Goal: Information Seeking & Learning: Learn about a topic

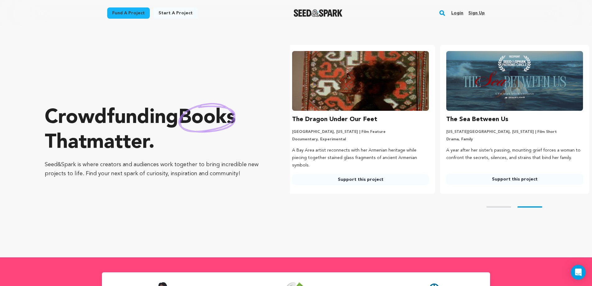
scroll to position [0, 159]
click at [458, 12] on link "Login" at bounding box center [457, 13] width 12 height 10
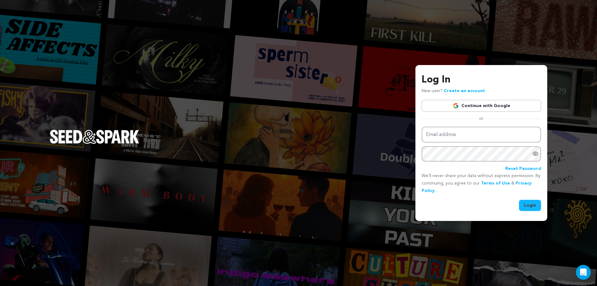
click at [469, 106] on link "Continue with Google" at bounding box center [480, 106] width 119 height 12
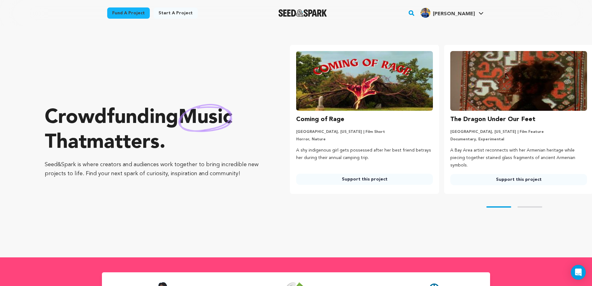
click at [125, 10] on link "Fund a project" at bounding box center [128, 12] width 43 height 11
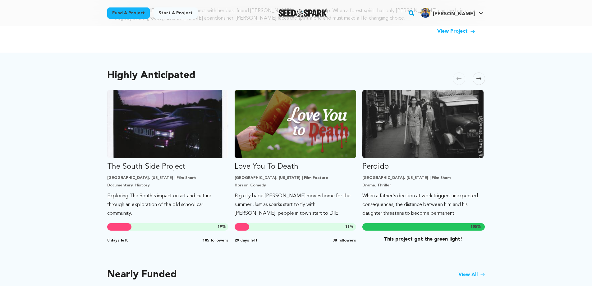
scroll to position [280, 0]
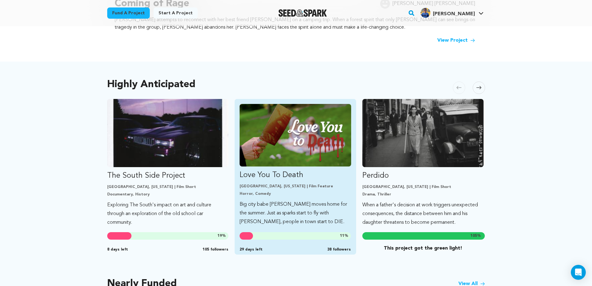
click at [304, 138] on img "Fund Love You To Death" at bounding box center [296, 135] width 112 height 62
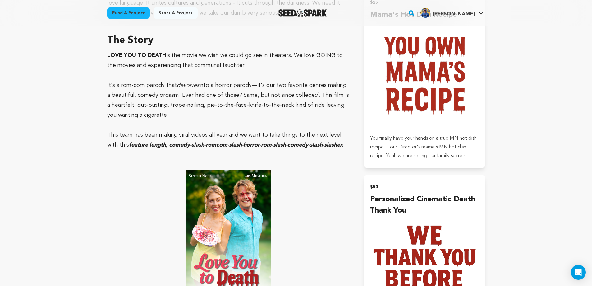
scroll to position [280, 0]
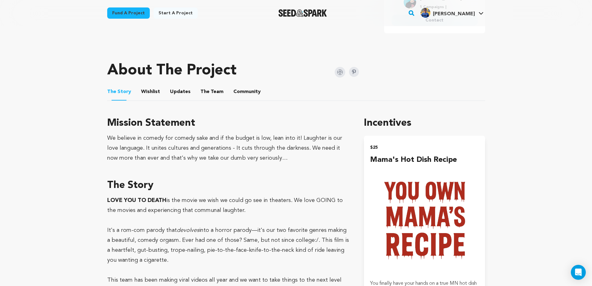
click at [246, 94] on button "Community" at bounding box center [247, 92] width 15 height 15
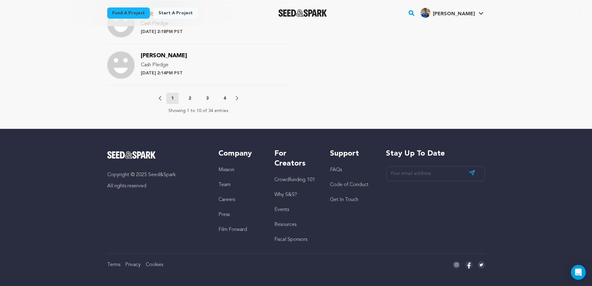
scroll to position [741, 0]
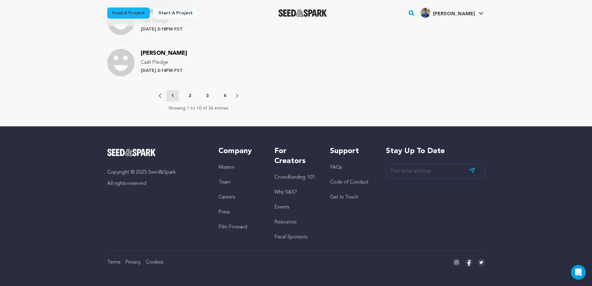
click at [226, 96] on p "4" at bounding box center [224, 96] width 2 height 6
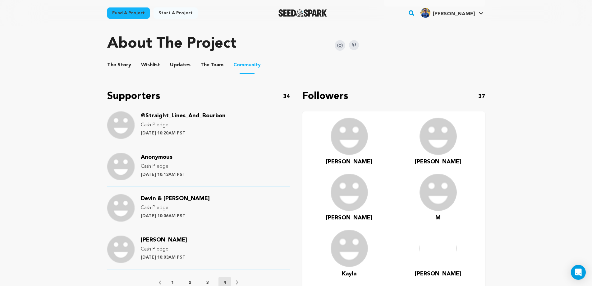
scroll to position [400, 0]
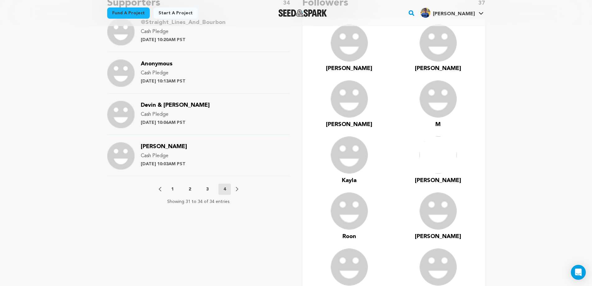
click at [208, 188] on p "3" at bounding box center [207, 189] width 2 height 6
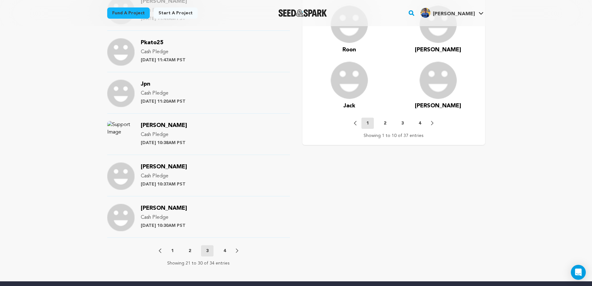
scroll to position [679, 0]
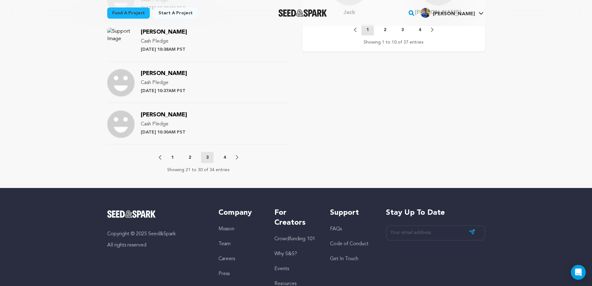
click at [192, 156] on button "2" at bounding box center [190, 157] width 12 height 6
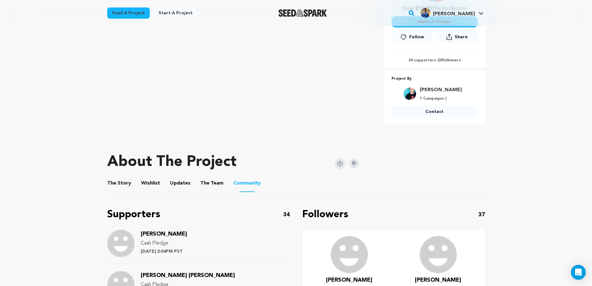
scroll to position [213, 0]
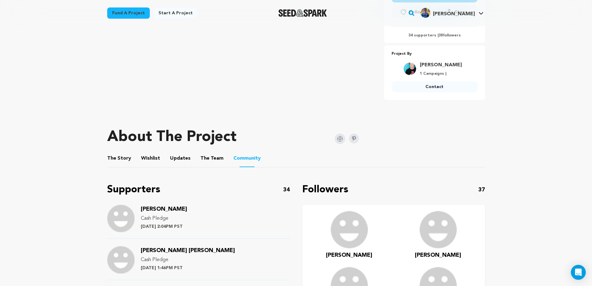
click at [341, 139] on img at bounding box center [340, 138] width 11 height 11
click at [352, 136] on img at bounding box center [354, 138] width 10 height 10
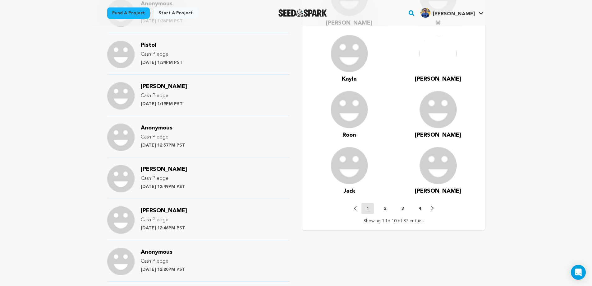
scroll to position [559, 0]
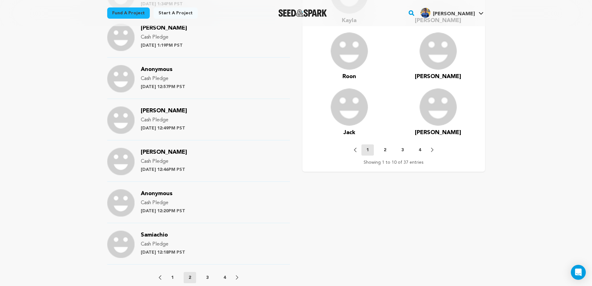
click at [384, 149] on p "2" at bounding box center [385, 150] width 2 height 6
click at [404, 150] on button "3" at bounding box center [402, 150] width 12 height 6
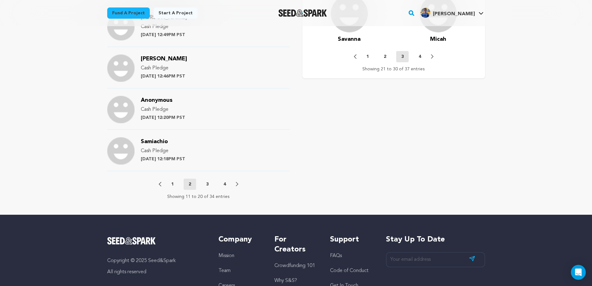
scroll to position [466, 0]
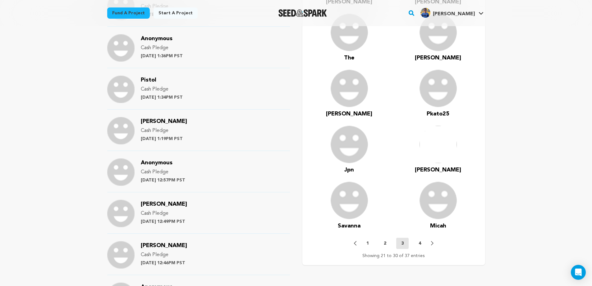
click at [418, 242] on p "4" at bounding box center [419, 243] width 2 height 6
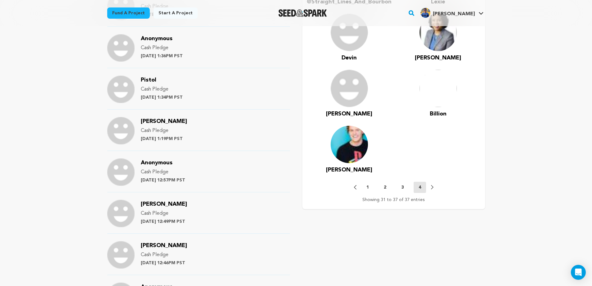
drag, startPoint x: 356, startPoint y: 168, endPoint x: 346, endPoint y: 168, distance: 9.9
click at [351, 168] on div "Lars" at bounding box center [349, 150] width 81 height 48
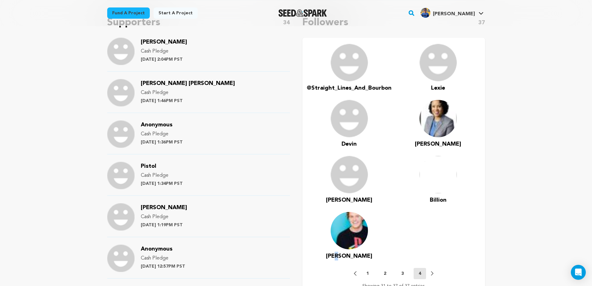
scroll to position [373, 0]
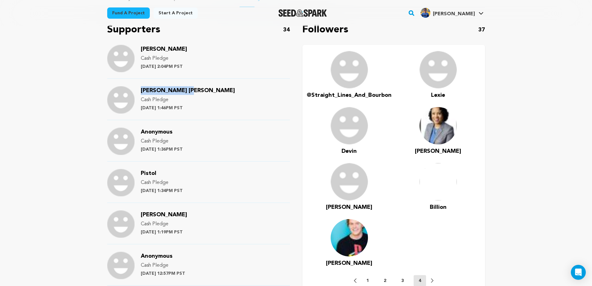
drag, startPoint x: 138, startPoint y: 90, endPoint x: 186, endPoint y: 92, distance: 47.9
click at [186, 92] on div "Ray Cathy Schick Cash Pledge Monday August 18th at 1:46PM PST" at bounding box center [198, 103] width 183 height 34
click at [188, 91] on div "Ray Cathy Schick Cash Pledge Monday August 18th at 1:46PM PST" at bounding box center [188, 99] width 94 height 27
copy span "Ray Cathy Schick"
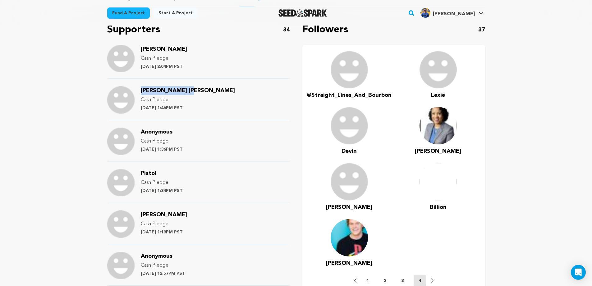
scroll to position [466, 0]
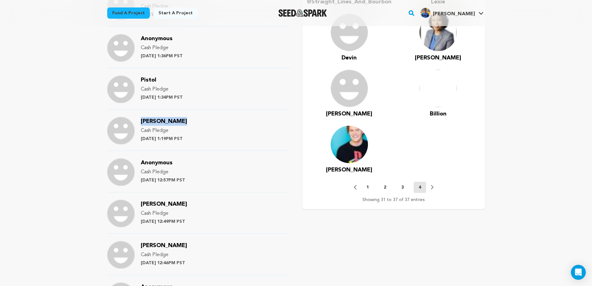
drag, startPoint x: 180, startPoint y: 122, endPoint x: 139, endPoint y: 117, distance: 41.0
click at [139, 117] on div "Lisa J Larson Cash Pledge Monday August 18th at 1:19PM PST" at bounding box center [198, 134] width 183 height 34
drag, startPoint x: 176, startPoint y: 122, endPoint x: 140, endPoint y: 119, distance: 35.6
click at [140, 119] on div "Lisa J Larson Cash Pledge Monday August 18th at 1:19PM PST" at bounding box center [198, 134] width 183 height 34
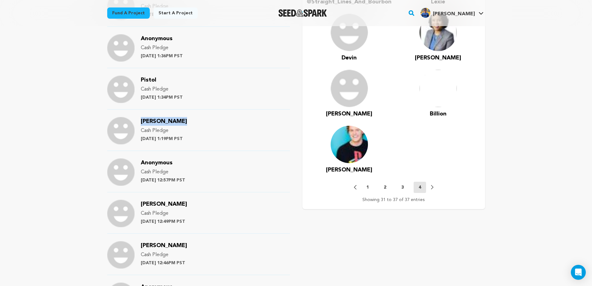
copy span "Lisa J Larson"
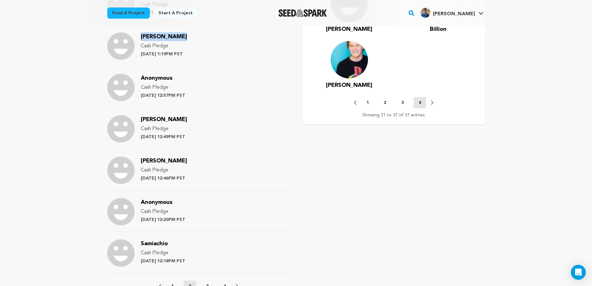
scroll to position [559, 0]
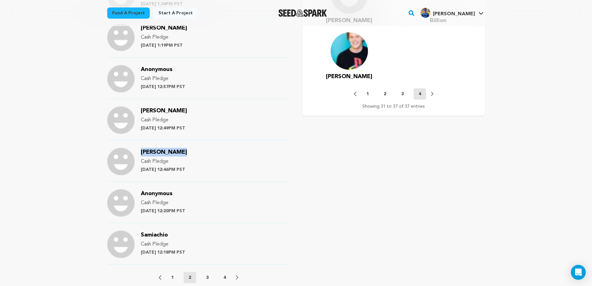
drag, startPoint x: 185, startPoint y: 152, endPoint x: 137, endPoint y: 152, distance: 47.8
click at [137, 152] on div "Terry McGuire Cash Pledge Monday August 18th at 12:46PM PST" at bounding box center [198, 165] width 183 height 34
copy div "Terry McGuire"
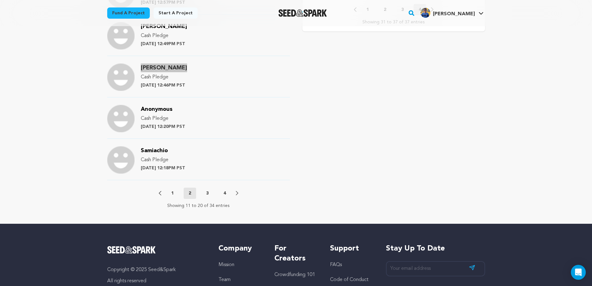
scroll to position [652, 0]
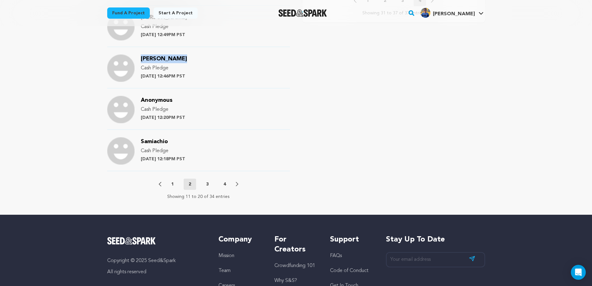
click at [208, 182] on p "3" at bounding box center [207, 184] width 2 height 6
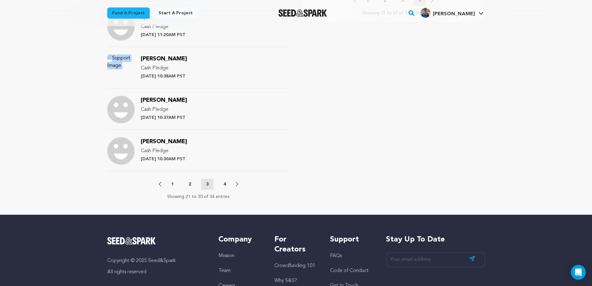
scroll to position [559, 0]
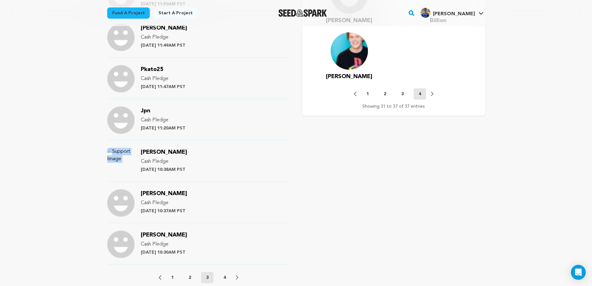
drag, startPoint x: 185, startPoint y: 152, endPoint x: 142, endPoint y: 153, distance: 43.5
click at [142, 153] on div "Steinberg Ryan Cash Pledge Monday August 18th at 10:38AM PST" at bounding box center [164, 161] width 46 height 27
click at [142, 153] on span "Steinberg Ryan" at bounding box center [164, 152] width 46 height 6
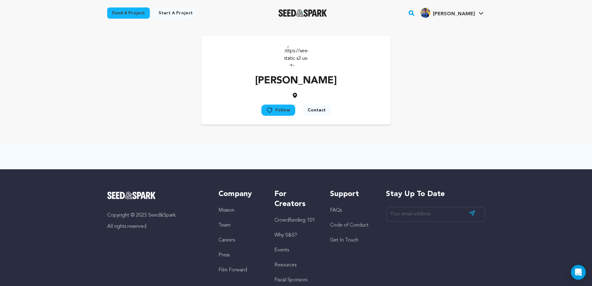
click at [283, 107] on button "Follow" at bounding box center [278, 109] width 34 height 11
drag, startPoint x: 335, startPoint y: 79, endPoint x: 261, endPoint y: 79, distance: 74.3
click at [261, 79] on div "Steinberg Ryan Follow Following" at bounding box center [296, 80] width 189 height 88
copy p "Steinberg Ryan"
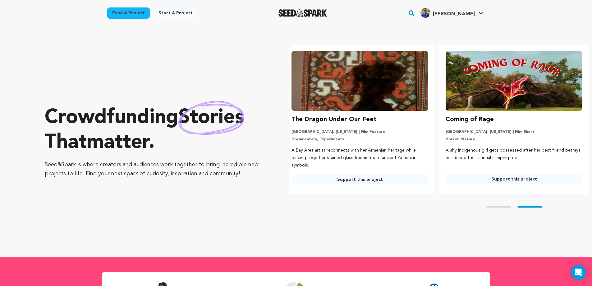
scroll to position [0, 159]
click at [125, 14] on link "Fund a project" at bounding box center [128, 12] width 43 height 11
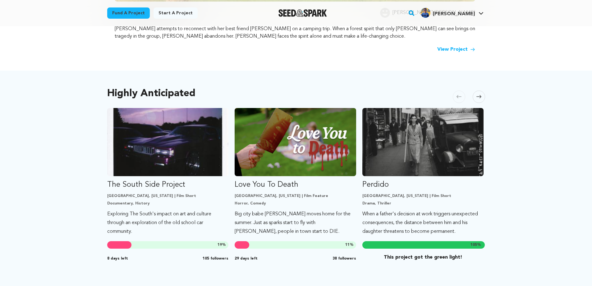
scroll to position [280, 0]
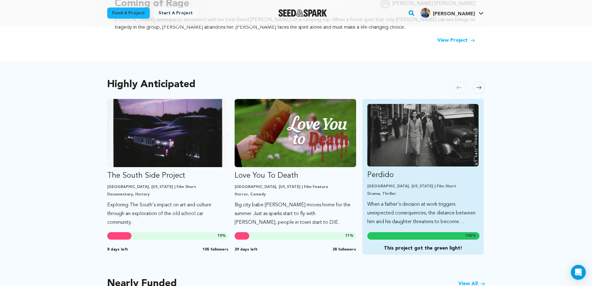
click at [395, 196] on link "Perdido [GEOGRAPHIC_DATA], [US_STATE] | Film Short Drama, Thriller When a fathe…" at bounding box center [423, 165] width 112 height 122
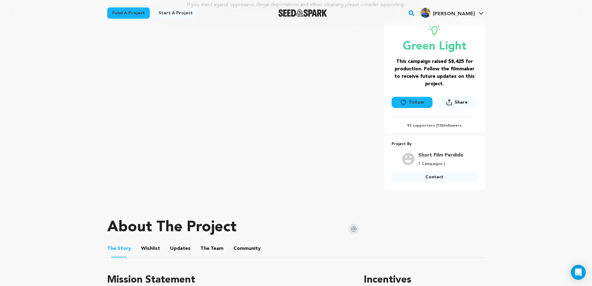
scroll to position [280, 0]
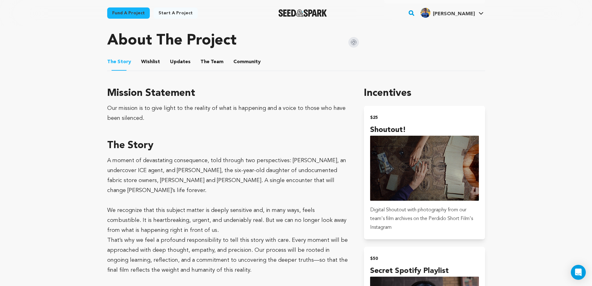
click at [240, 62] on button "Community" at bounding box center [247, 63] width 15 height 15
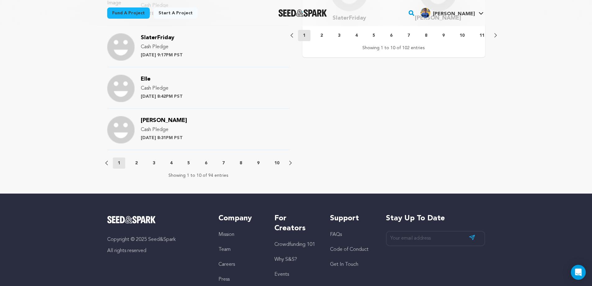
scroll to position [711, 0]
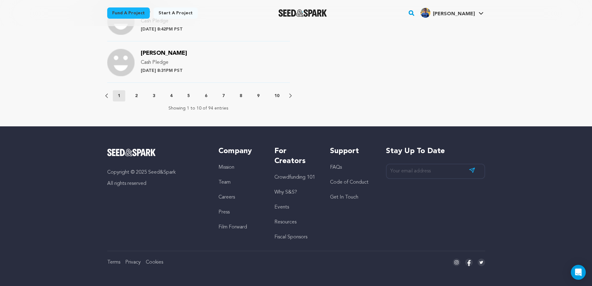
click at [278, 94] on p "10" at bounding box center [276, 96] width 5 height 6
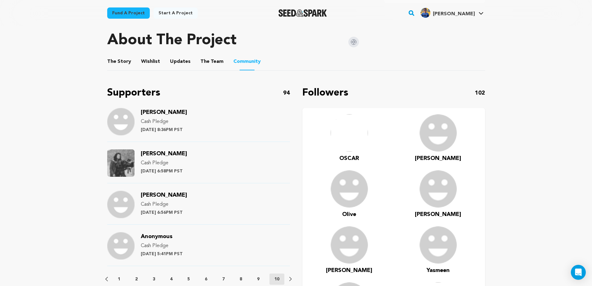
scroll to position [277, 0]
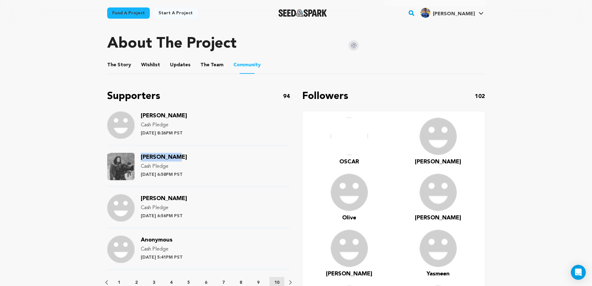
drag, startPoint x: 177, startPoint y: 157, endPoint x: 142, endPoint y: 153, distance: 35.3
click at [142, 153] on div "[PERSON_NAME] Cash Pledge [DATE] 6:58PM PST" at bounding box center [164, 166] width 46 height 27
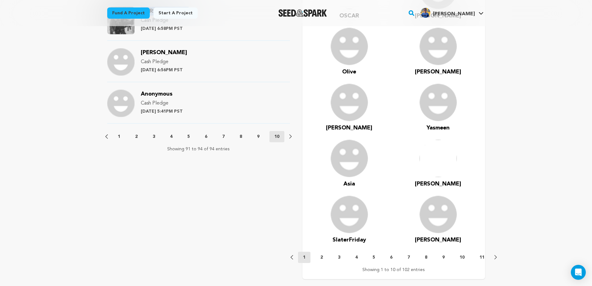
scroll to position [403, 0]
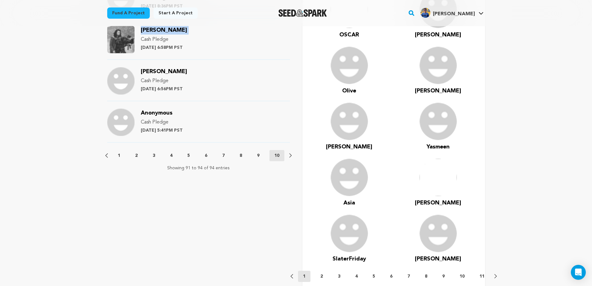
click at [258, 155] on p "9" at bounding box center [258, 155] width 2 height 6
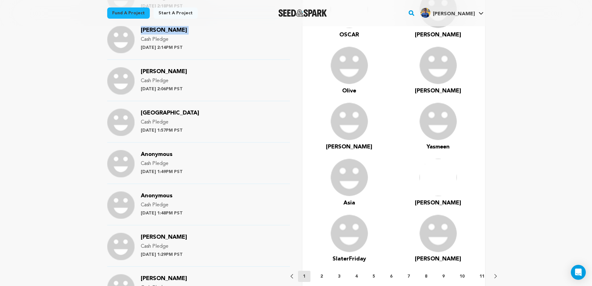
scroll to position [590, 0]
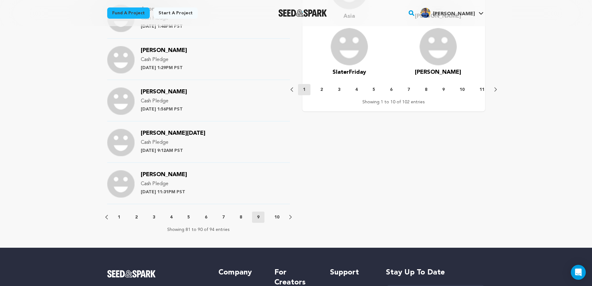
click at [239, 218] on button "8" at bounding box center [241, 217] width 12 height 6
click at [106, 215] on icon at bounding box center [106, 217] width 2 height 4
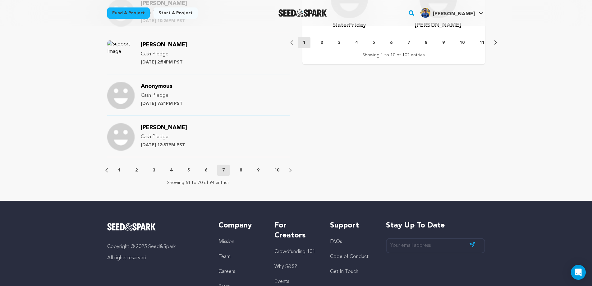
scroll to position [683, 0]
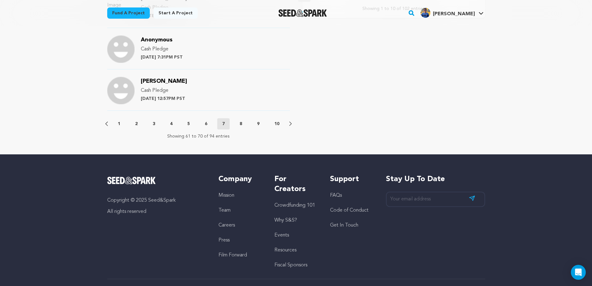
click at [106, 124] on icon at bounding box center [106, 123] width 2 height 4
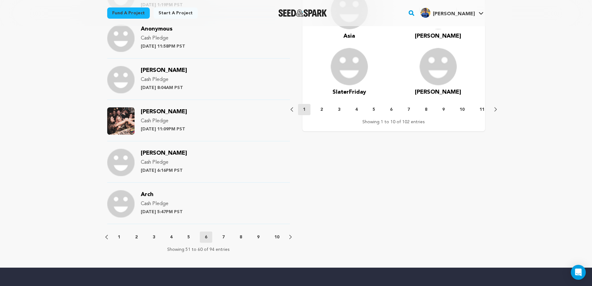
scroll to position [590, 0]
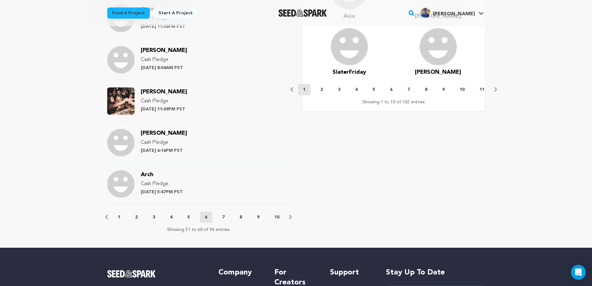
click at [107, 219] on div "Previous 1 2 3 4 5 6 7 8 9 10 Next" at bounding box center [198, 216] width 186 height 11
click at [105, 218] on icon at bounding box center [106, 216] width 2 height 5
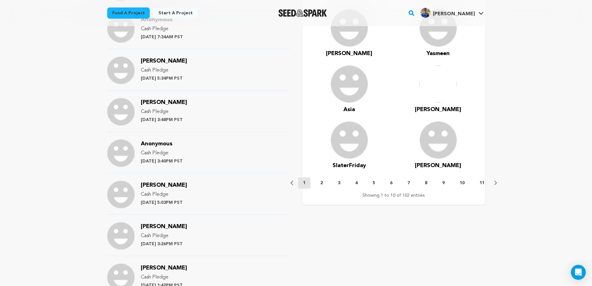
scroll to position [711, 0]
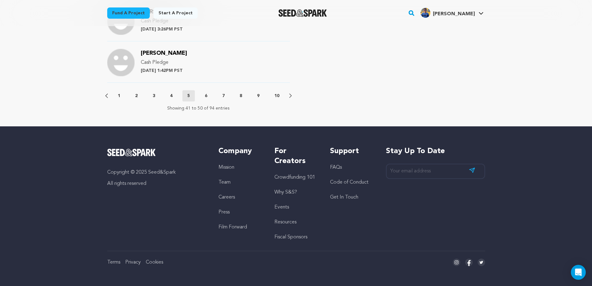
click at [106, 93] on div "Previous 1 2 3 4 5 6 7 8 9 10 Next" at bounding box center [198, 95] width 186 height 11
click at [106, 96] on icon at bounding box center [106, 95] width 2 height 5
click at [106, 97] on icon at bounding box center [106, 96] width 2 height 4
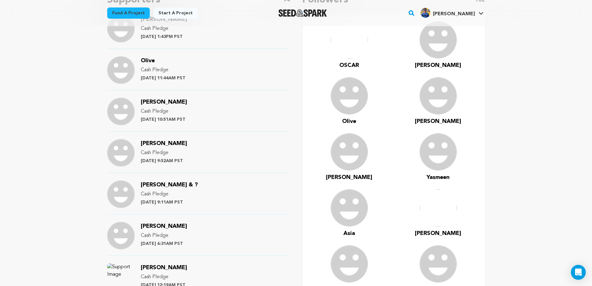
scroll to position [0, 0]
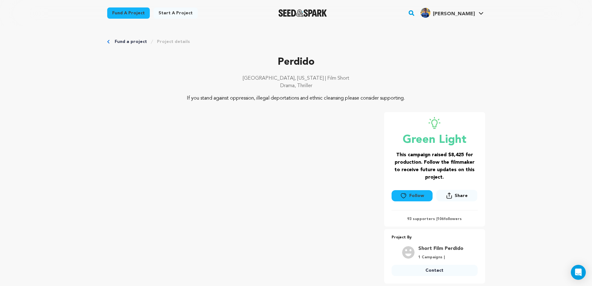
click at [123, 42] on link "Fund a project" at bounding box center [131, 42] width 32 height 6
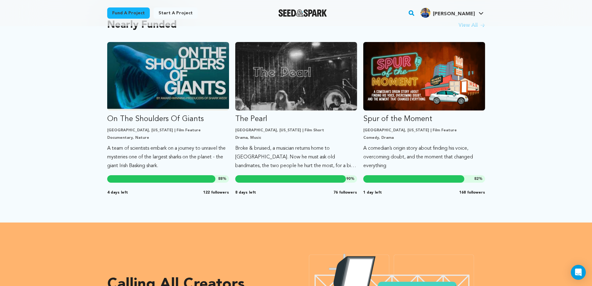
scroll to position [559, 0]
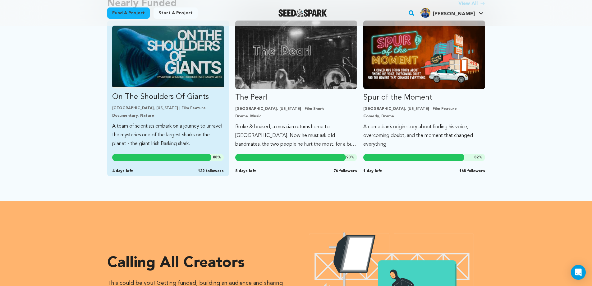
click at [209, 64] on img "Fund On The Shoulders Of Giants" at bounding box center [168, 56] width 112 height 63
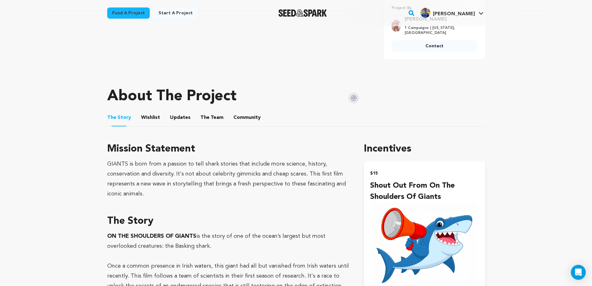
scroll to position [280, 0]
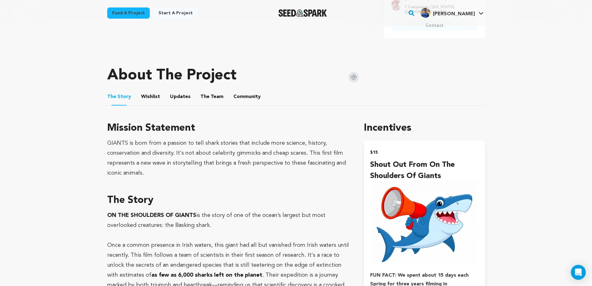
click at [356, 77] on img at bounding box center [353, 77] width 11 height 11
click at [250, 95] on button "Community" at bounding box center [247, 97] width 15 height 15
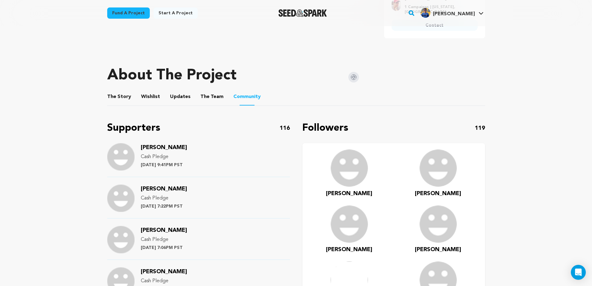
click at [205, 95] on button "The Team" at bounding box center [211, 97] width 15 height 15
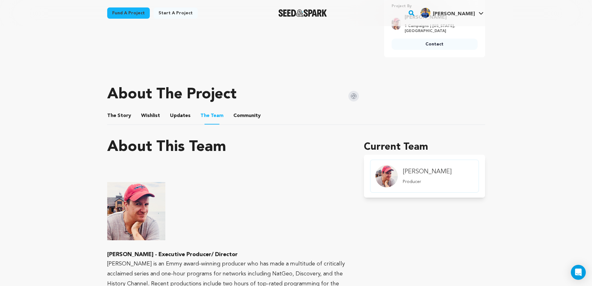
scroll to position [280, 0]
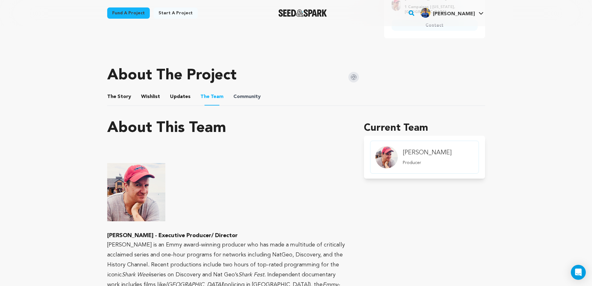
click at [233, 94] on span "Community" at bounding box center [246, 96] width 27 height 7
click at [240, 98] on button "Community" at bounding box center [247, 97] width 15 height 15
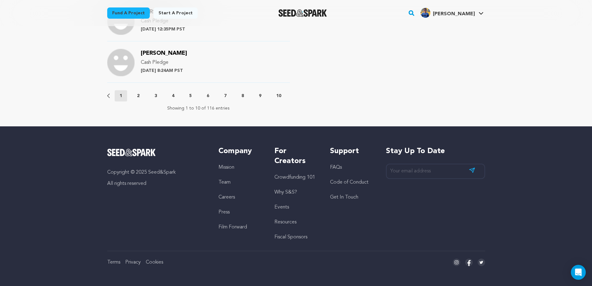
scroll to position [0, 45]
click at [277, 93] on p "12" at bounding box center [274, 96] width 5 height 6
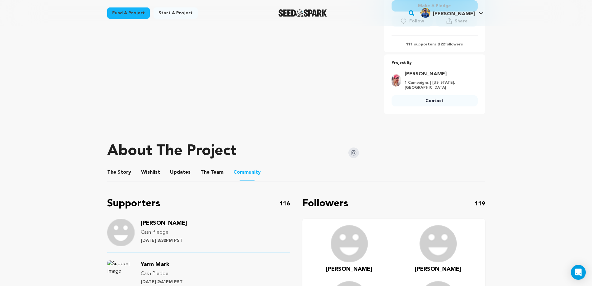
scroll to position [212, 0]
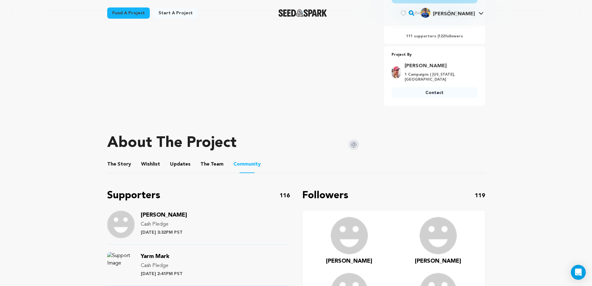
click at [204, 163] on button "The Team" at bounding box center [211, 165] width 15 height 15
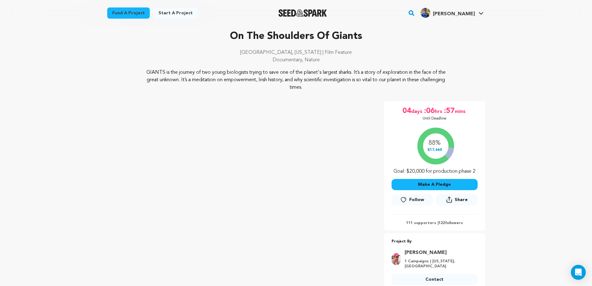
scroll to position [212, 0]
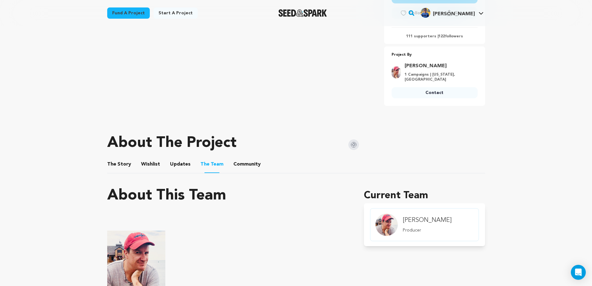
click at [249, 162] on button "Community" at bounding box center [247, 165] width 15 height 15
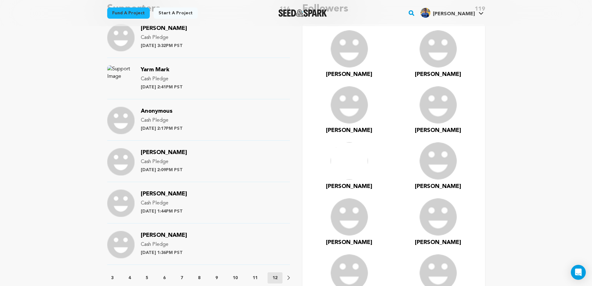
scroll to position [585, 0]
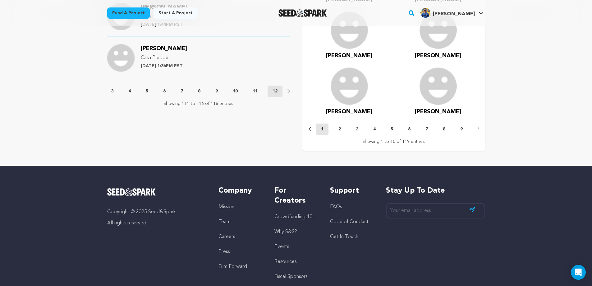
click at [254, 90] on p "11" at bounding box center [255, 91] width 5 height 6
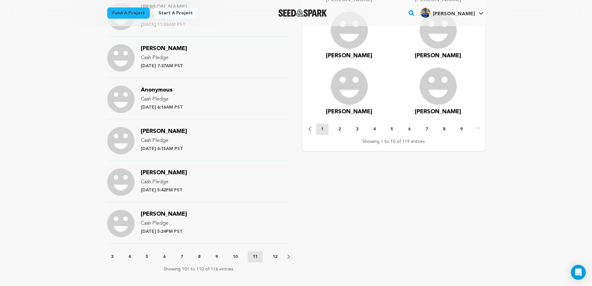
click at [238, 256] on button "10" at bounding box center [235, 256] width 15 height 6
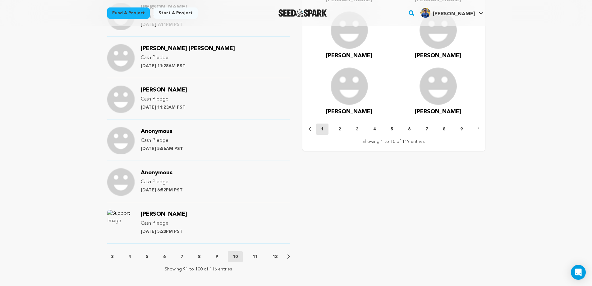
click at [217, 254] on p "9" at bounding box center [216, 256] width 2 height 6
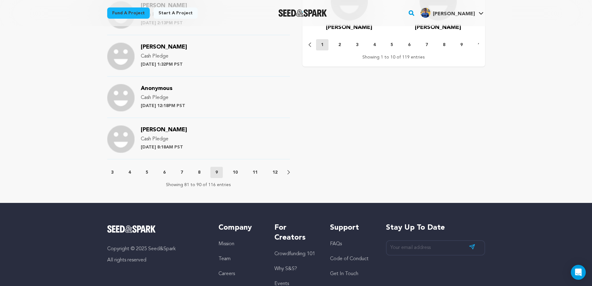
scroll to position [678, 0]
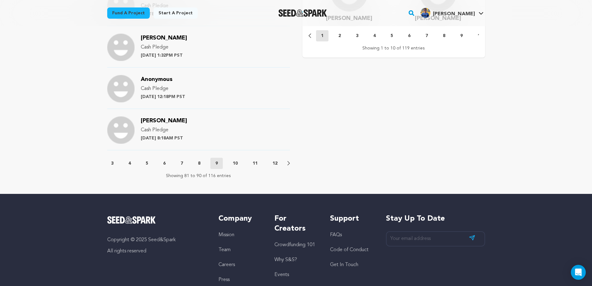
click at [198, 163] on p "8" at bounding box center [199, 163] width 2 height 6
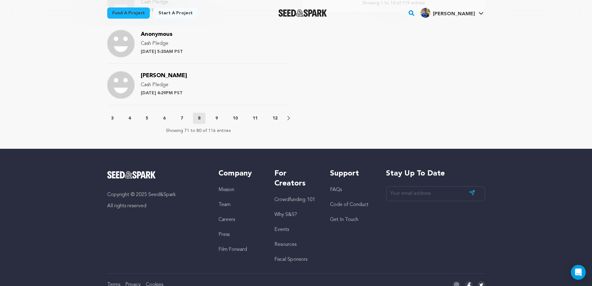
scroll to position [750, 0]
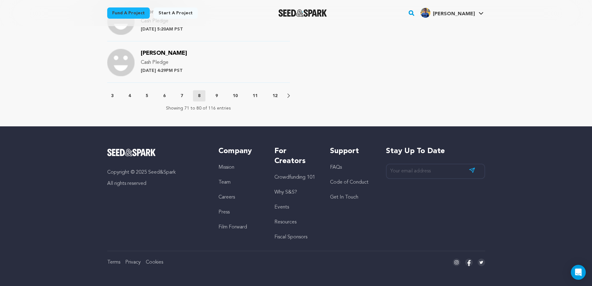
click at [179, 93] on button "7" at bounding box center [182, 96] width 12 height 6
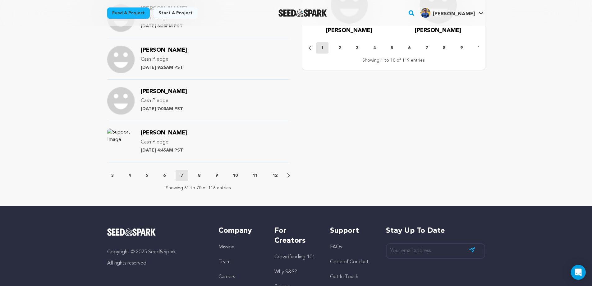
scroll to position [657, 0]
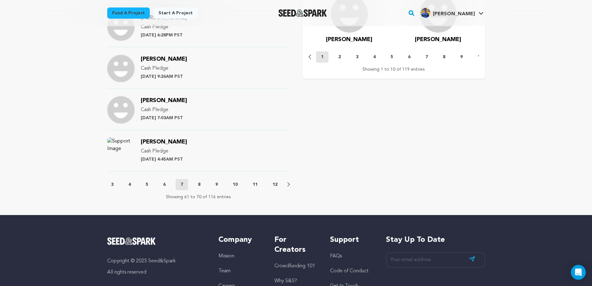
drag, startPoint x: 202, startPoint y: 143, endPoint x: 140, endPoint y: 141, distance: 61.8
click at [140, 141] on div "D'Agostino Cynthia Cash Pledge Thursday July 17th at 4:45AM PST" at bounding box center [198, 154] width 183 height 34
drag, startPoint x: 140, startPoint y: 141, endPoint x: 157, endPoint y: 141, distance: 17.1
click at [149, 141] on div "D'Agostino Cynthia Cash Pledge Thursday July 17th at 4:45AM PST" at bounding box center [198, 154] width 183 height 34
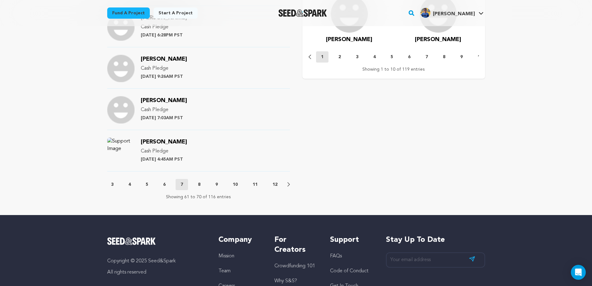
click at [217, 147] on div "D'Agostino Cynthia Cash Pledge Thursday July 17th at 4:45AM PST" at bounding box center [198, 154] width 183 height 34
drag, startPoint x: 198, startPoint y: 143, endPoint x: 138, endPoint y: 139, distance: 60.7
click at [138, 139] on div "D'Agostino Cynthia Cash Pledge Thursday July 17th at 4:45AM PST" at bounding box center [198, 154] width 183 height 34
copy span "D'Agostino Cynthia"
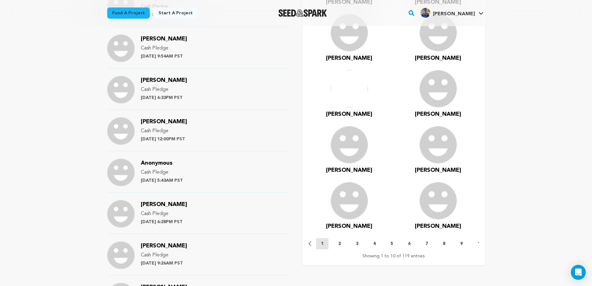
scroll to position [750, 0]
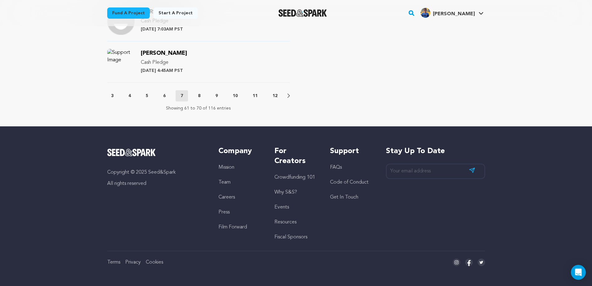
click at [162, 93] on button "6" at bounding box center [164, 96] width 12 height 6
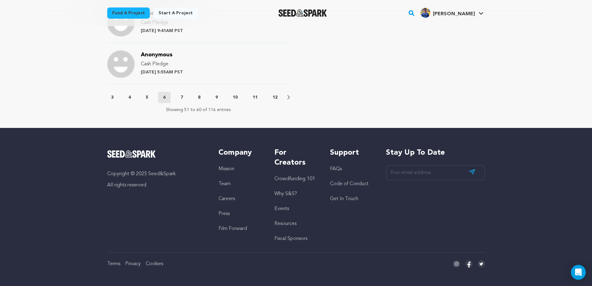
scroll to position [471, 0]
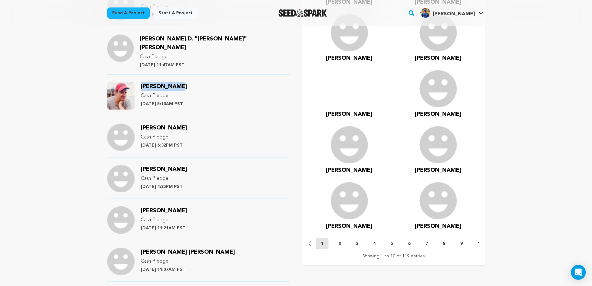
drag, startPoint x: 185, startPoint y: 79, endPoint x: 138, endPoint y: 79, distance: 47.2
click at [138, 82] on div "Scott DeGraw Cash Pledge Wednesday July 30th at 5:13AM PST" at bounding box center [198, 99] width 183 height 34
copy span "Scott DeGraw"
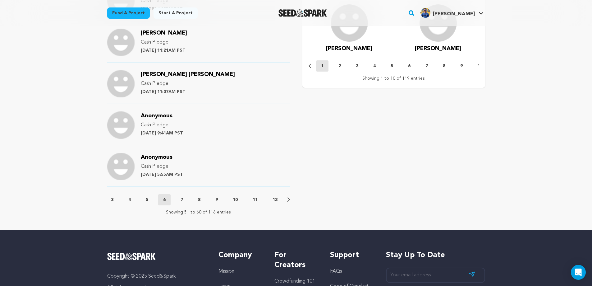
scroll to position [657, 0]
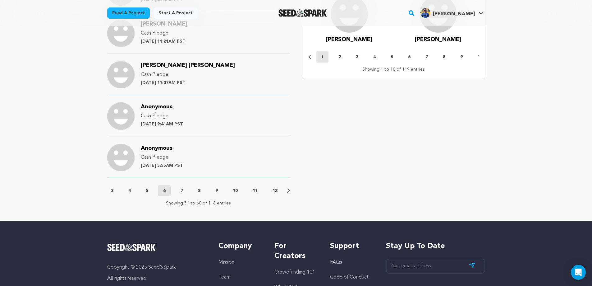
click at [149, 187] on button "5" at bounding box center [147, 190] width 12 height 6
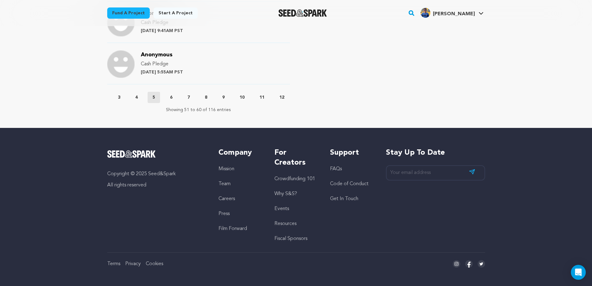
scroll to position [0, 32]
click at [143, 94] on button "4" at bounding box center [141, 97] width 12 height 6
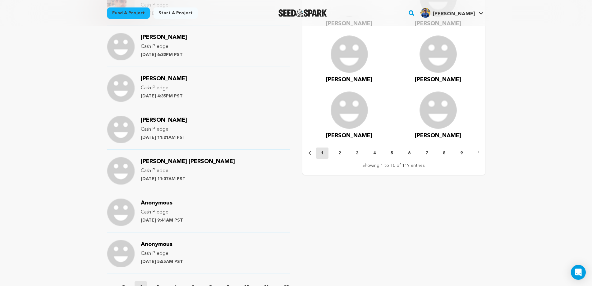
scroll to position [377, 0]
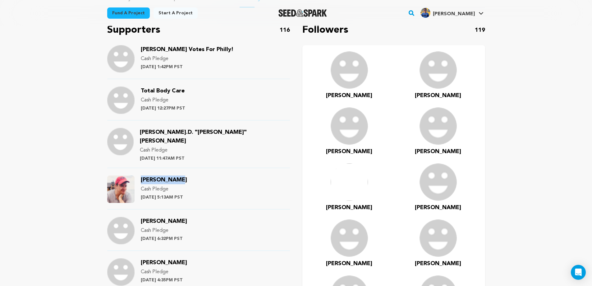
click at [177, 47] on span "Griffin Votes For Philly!" at bounding box center [187, 50] width 93 height 6
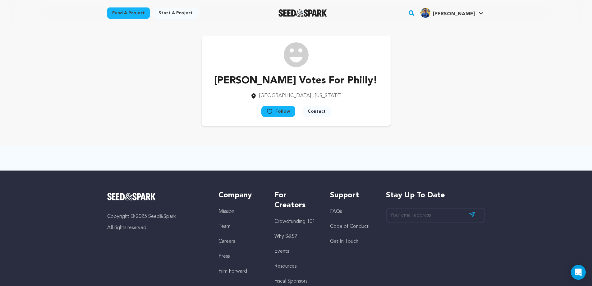
drag, startPoint x: 352, startPoint y: 84, endPoint x: 225, endPoint y: 79, distance: 127.2
click at [225, 79] on div "[PERSON_NAME] Votes For Philly! [GEOGRAPHIC_DATA] , [US_STATE] Follow" at bounding box center [296, 80] width 189 height 89
click at [285, 108] on button "Follow" at bounding box center [278, 111] width 34 height 11
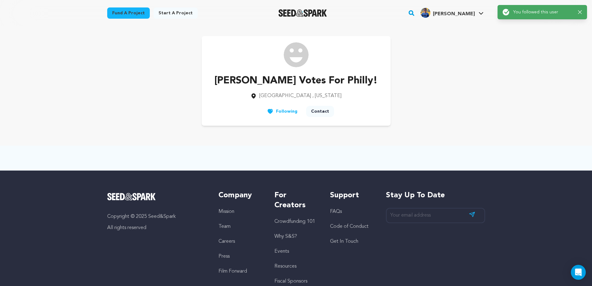
click at [283, 111] on div "Follow Following Contact" at bounding box center [296, 113] width 76 height 14
click at [333, 85] on p "[PERSON_NAME] Votes For Philly!" at bounding box center [295, 80] width 163 height 15
click at [336, 104] on div "[PERSON_NAME] Votes For Philly! [GEOGRAPHIC_DATA] , [US_STATE] Follow" at bounding box center [296, 80] width 189 height 89
click at [130, 17] on link "Fund a project" at bounding box center [128, 12] width 43 height 11
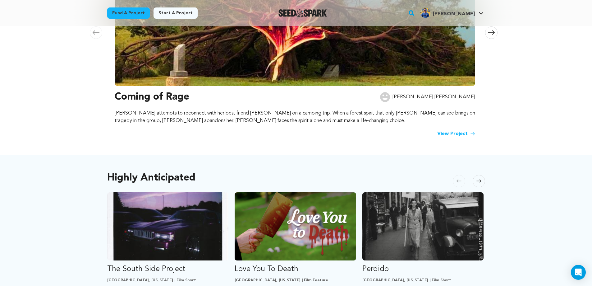
scroll to position [280, 0]
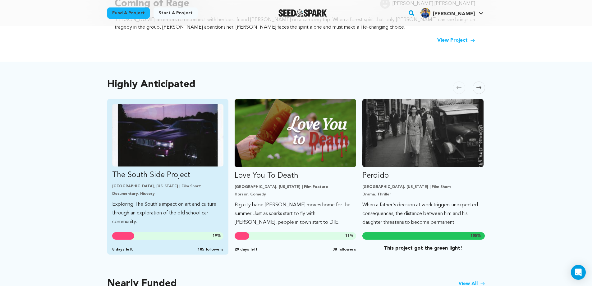
click at [197, 129] on img "Fund The South Side Project" at bounding box center [168, 135] width 112 height 62
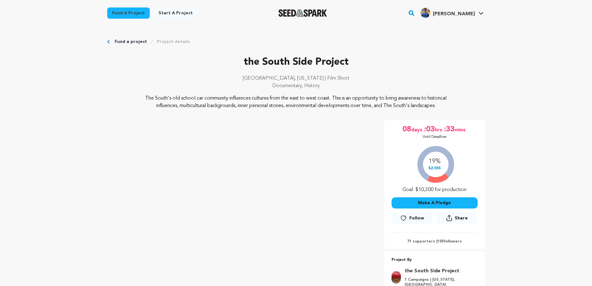
scroll to position [280, 0]
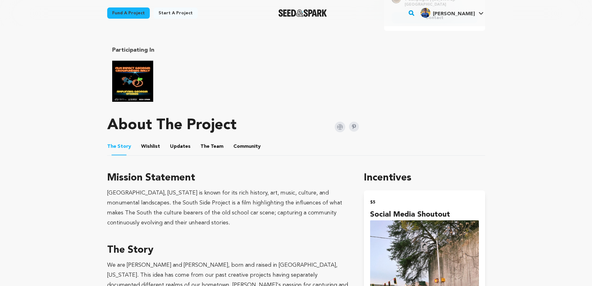
click at [204, 148] on button "The Team" at bounding box center [211, 147] width 15 height 15
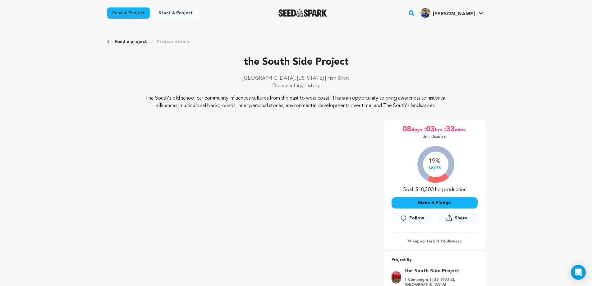
click at [135, 15] on link "Fund a project" at bounding box center [128, 12] width 43 height 11
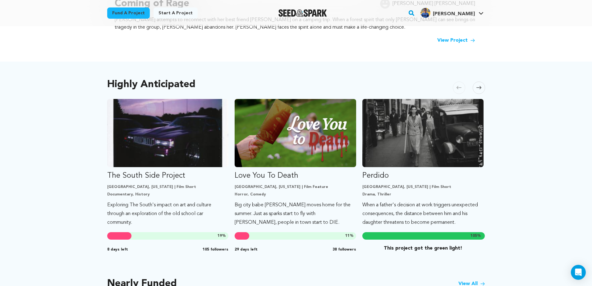
scroll to position [559, 0]
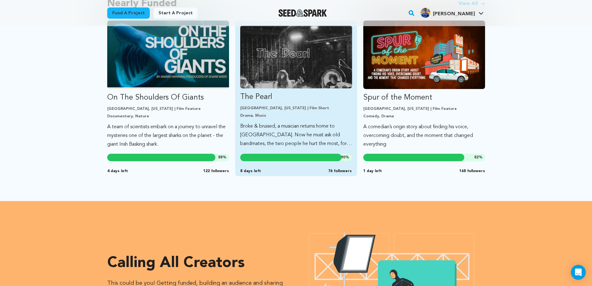
click at [288, 47] on img "Fund The Pearl" at bounding box center [296, 56] width 112 height 63
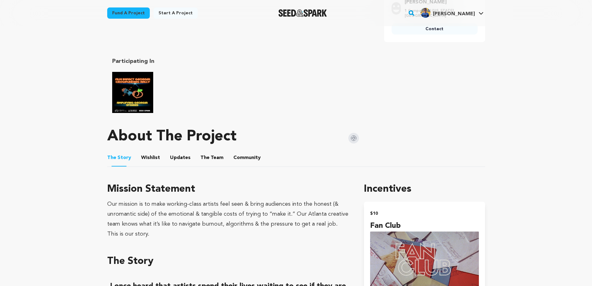
scroll to position [280, 0]
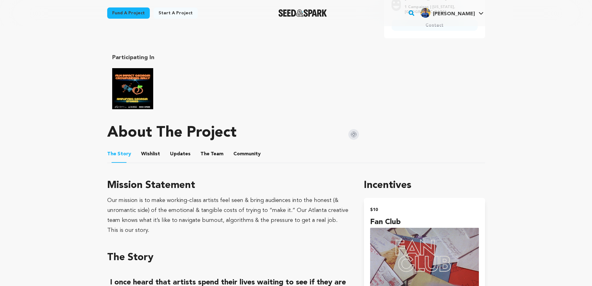
click at [215, 149] on button "The Team" at bounding box center [211, 155] width 15 height 15
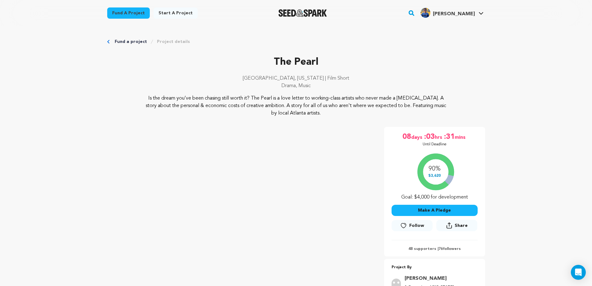
click at [134, 43] on link "Fund a project" at bounding box center [131, 42] width 32 height 6
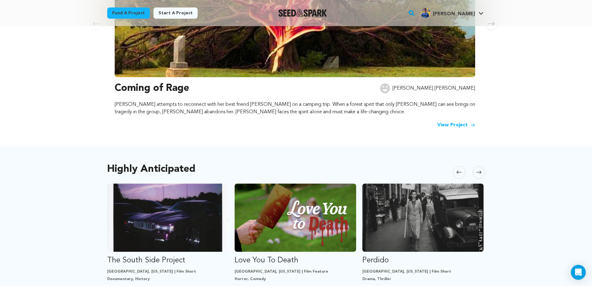
scroll to position [280, 0]
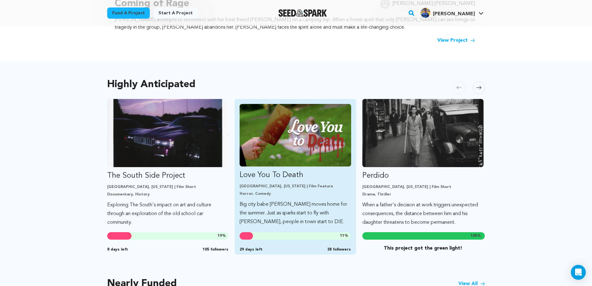
click at [265, 158] on img "Fund Love You To Death" at bounding box center [296, 135] width 112 height 62
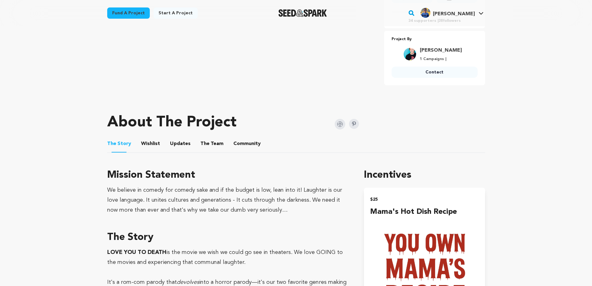
scroll to position [280, 0]
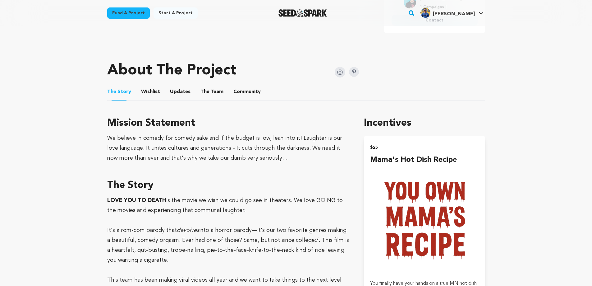
click at [209, 92] on button "The Team" at bounding box center [211, 92] width 15 height 15
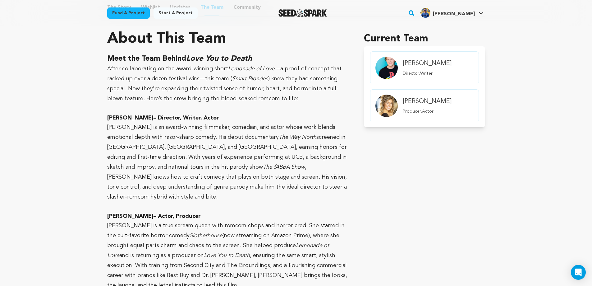
scroll to position [373, 0]
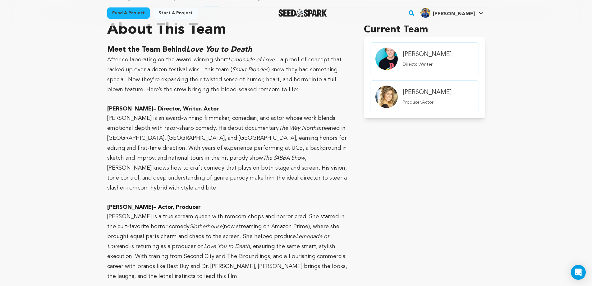
click at [424, 94] on h4 "Sutter Nolan" at bounding box center [427, 92] width 49 height 9
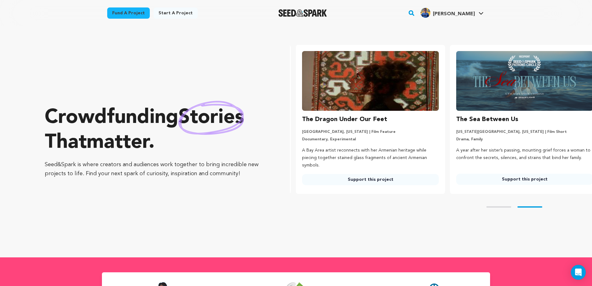
scroll to position [0, 159]
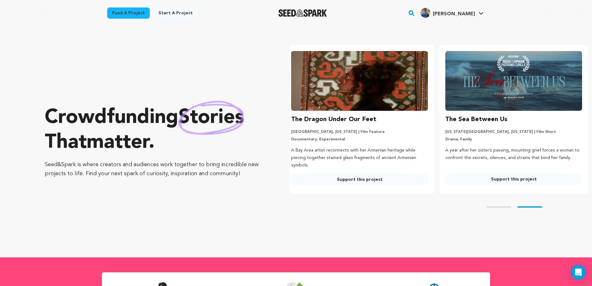
click at [377, 83] on img at bounding box center [359, 81] width 137 height 60
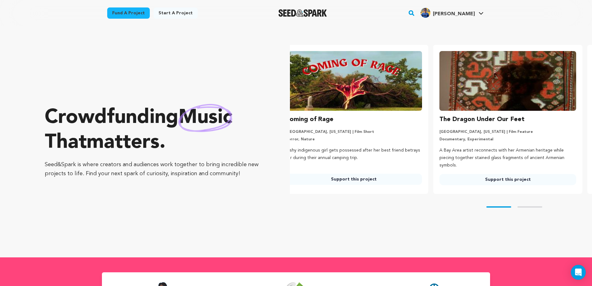
scroll to position [0, 0]
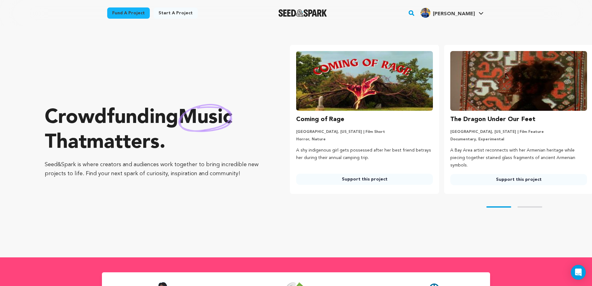
click at [525, 179] on link "Support this project" at bounding box center [518, 179] width 137 height 11
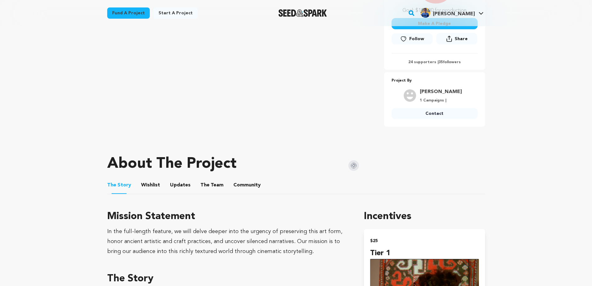
scroll to position [280, 0]
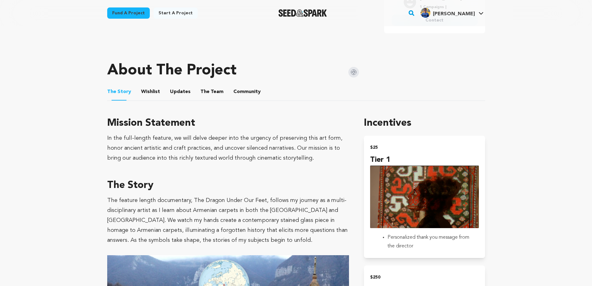
click at [204, 90] on button "The Team" at bounding box center [211, 92] width 15 height 15
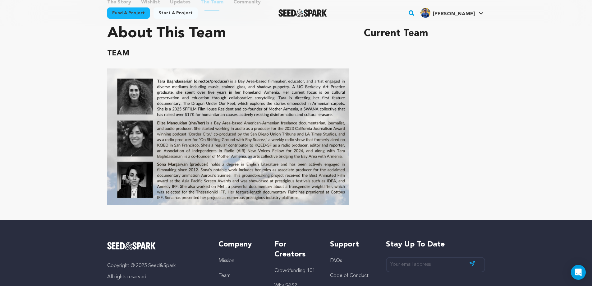
scroll to position [276, 0]
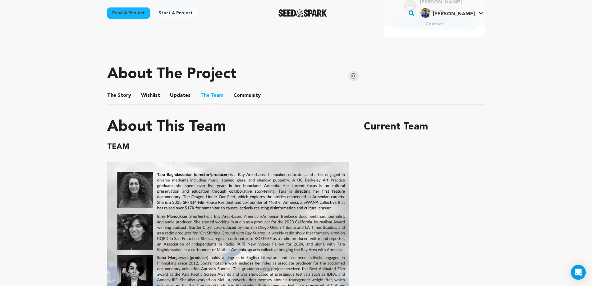
click at [118, 17] on link "Fund a project" at bounding box center [128, 12] width 43 height 11
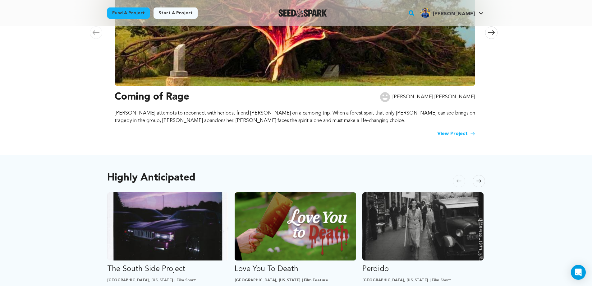
scroll to position [373, 0]
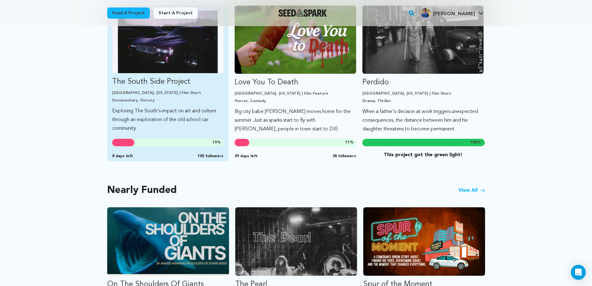
click at [189, 61] on img "Fund The South Side Project" at bounding box center [168, 42] width 112 height 62
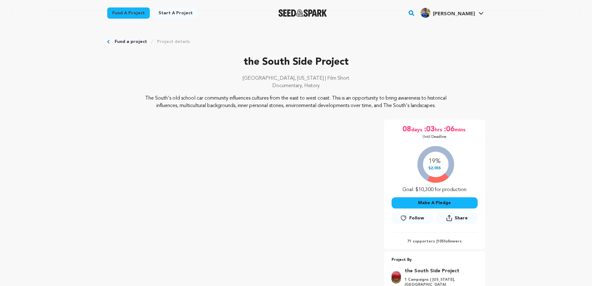
scroll to position [373, 0]
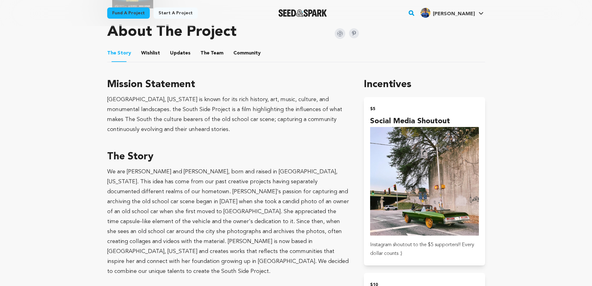
click at [216, 59] on button "The Team" at bounding box center [211, 54] width 15 height 15
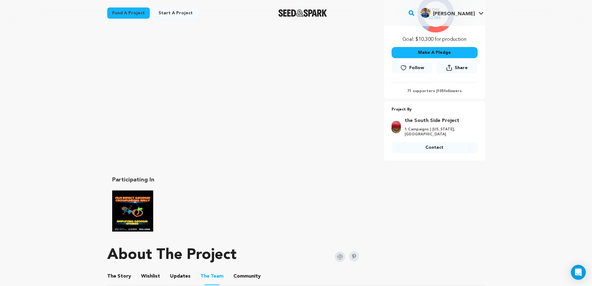
scroll to position [93, 0]
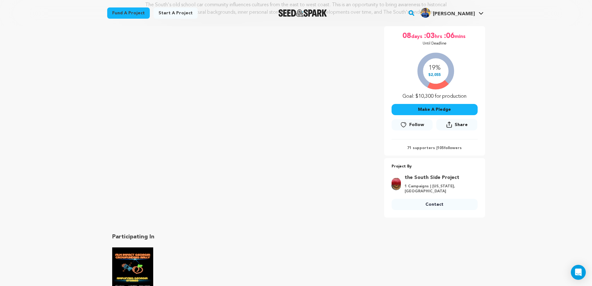
click at [123, 16] on link "Fund a project" at bounding box center [128, 12] width 43 height 11
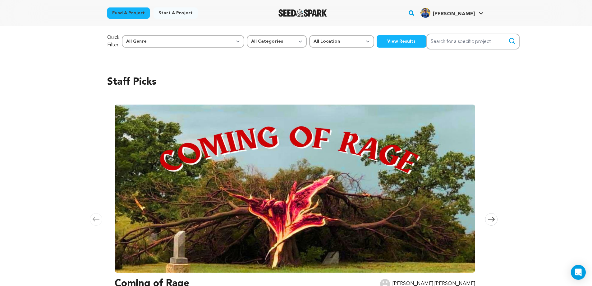
scroll to position [280, 0]
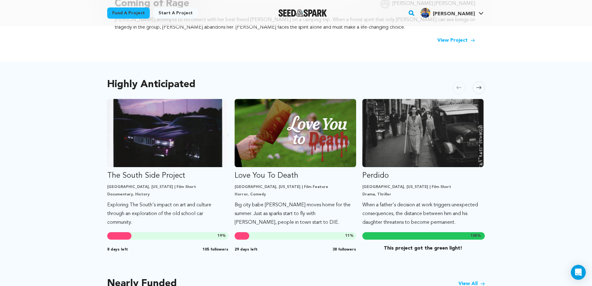
click at [510, 153] on div "Highly Anticipated Carousel Skip to previous slide page Carousel The South Side…" at bounding box center [296, 271] width 592 height 419
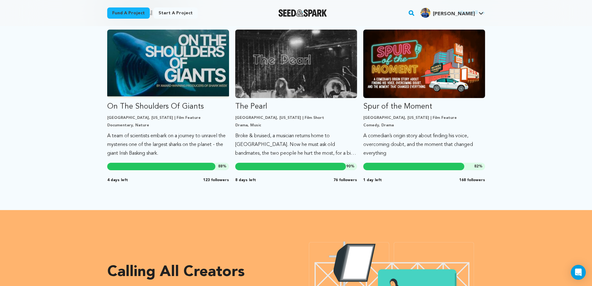
scroll to position [559, 0]
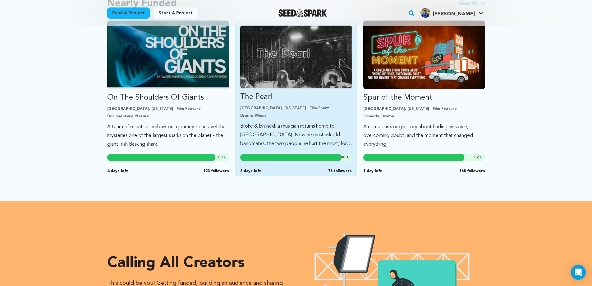
click at [293, 44] on img "Fund The Pearl" at bounding box center [296, 56] width 112 height 63
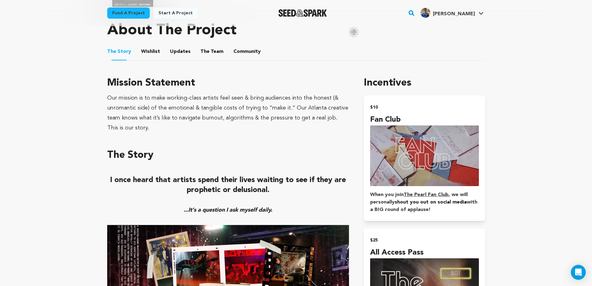
scroll to position [373, 0]
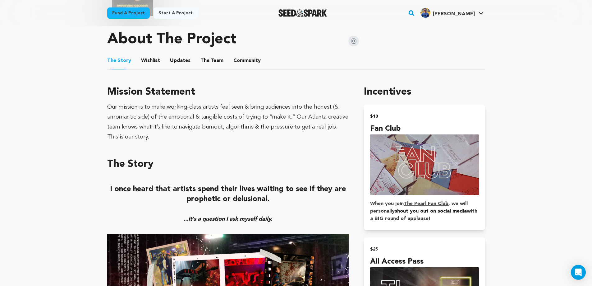
click at [220, 57] on ul "The Story The Story Wishlist Wishlist Updates Updates The Team The Team Communi…" at bounding box center [296, 61] width 378 height 18
click at [204, 59] on button "The Team" at bounding box center [211, 61] width 15 height 15
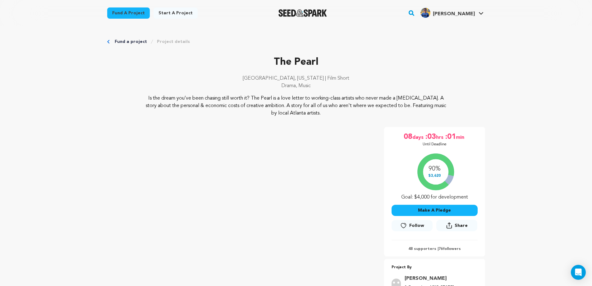
click at [123, 40] on link "Fund a project" at bounding box center [131, 42] width 32 height 6
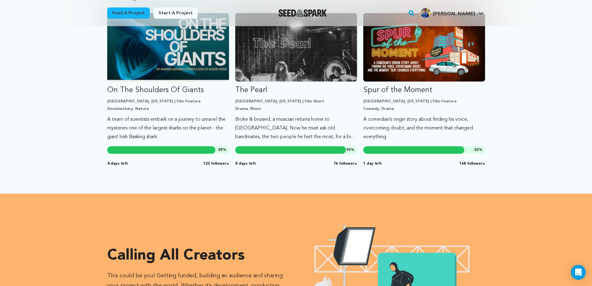
scroll to position [559, 0]
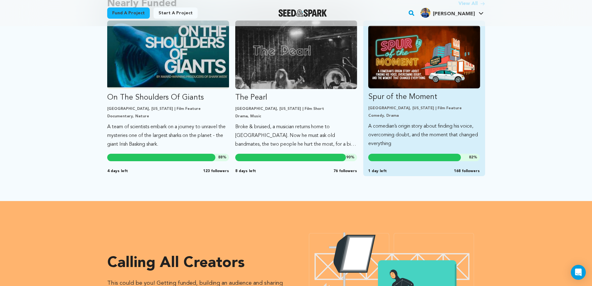
click at [428, 56] on img "Fund Spur of the Moment" at bounding box center [424, 56] width 112 height 63
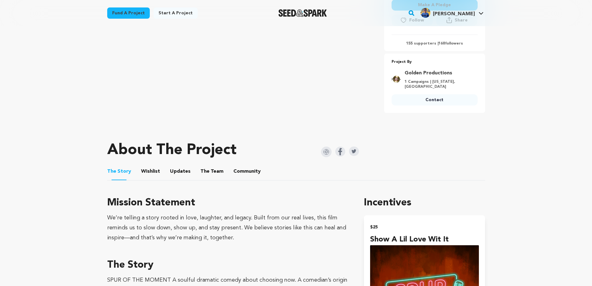
scroll to position [280, 0]
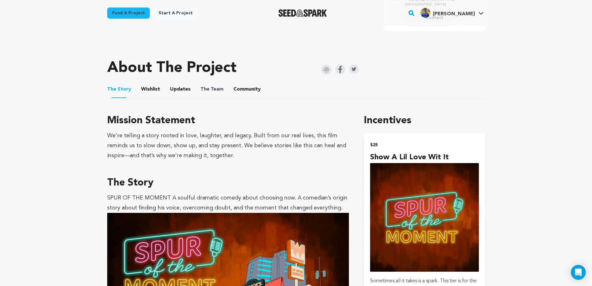
click at [200, 85] on span "The" at bounding box center [204, 88] width 9 height 7
click at [211, 84] on button "The Team" at bounding box center [211, 90] width 15 height 15
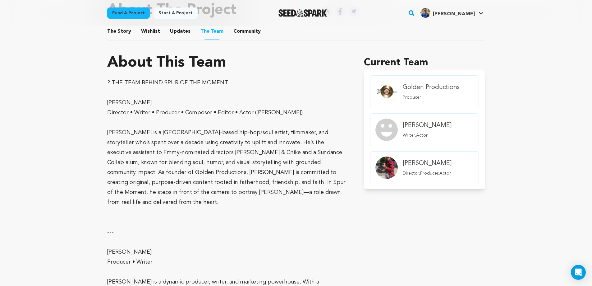
scroll to position [346, 0]
